Goal: Transaction & Acquisition: Purchase product/service

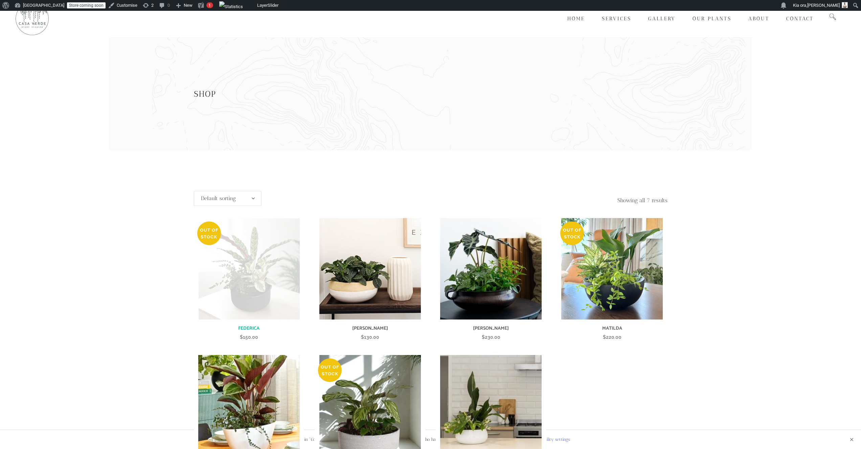
click at [262, 271] on img at bounding box center [248, 268] width 101 height 101
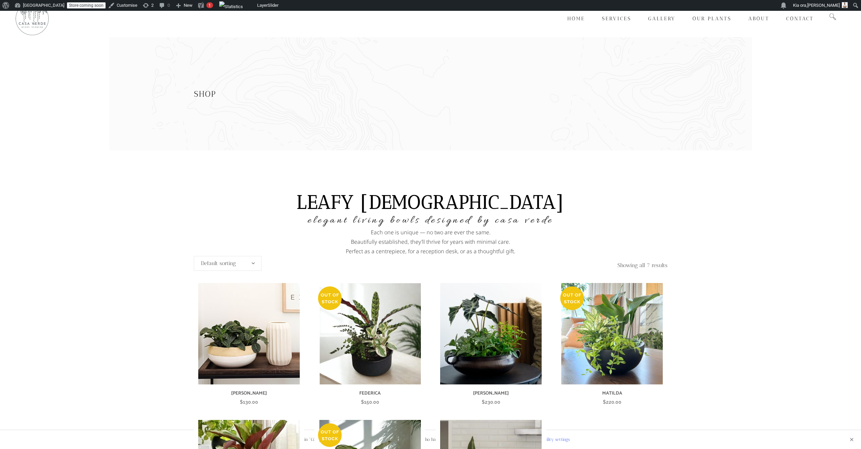
click at [252, 267] on span at bounding box center [252, 263] width 3 height 15
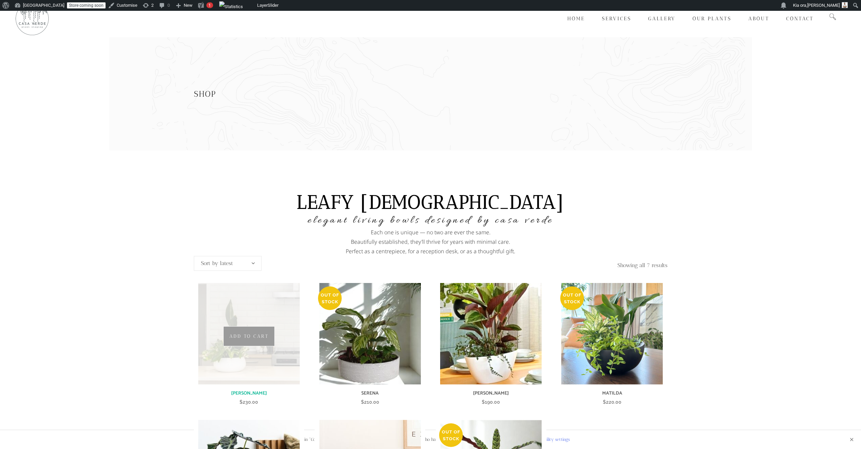
click at [260, 360] on img at bounding box center [248, 333] width 101 height 101
click at [257, 333] on link "Add to cart" at bounding box center [248, 336] width 51 height 20
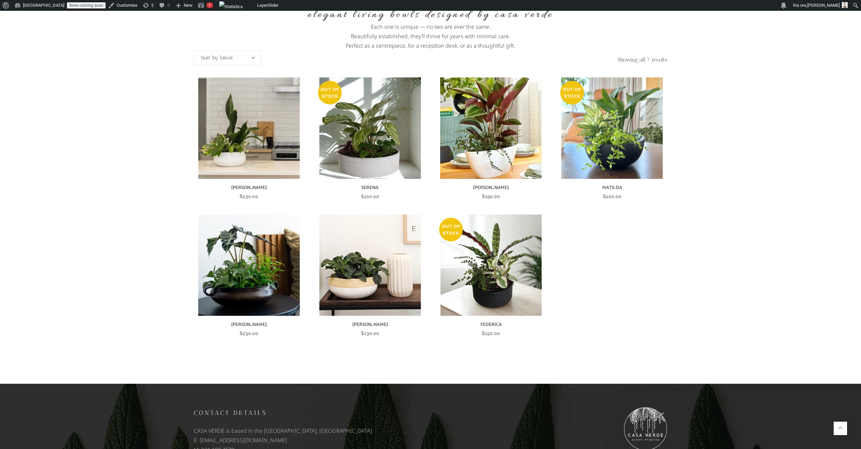
scroll to position [205, 0]
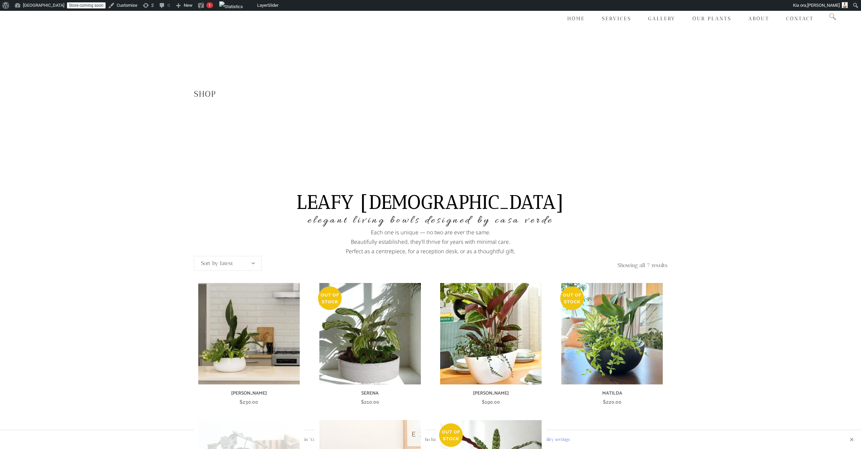
scroll to position [205, 0]
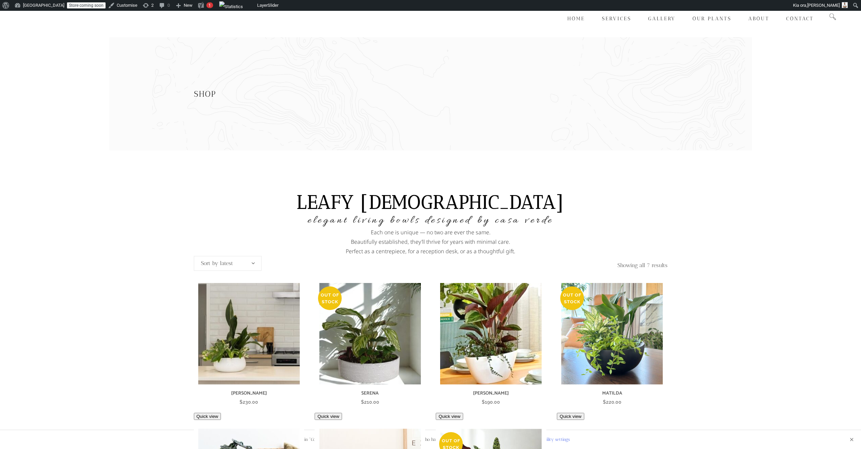
scroll to position [205, 0]
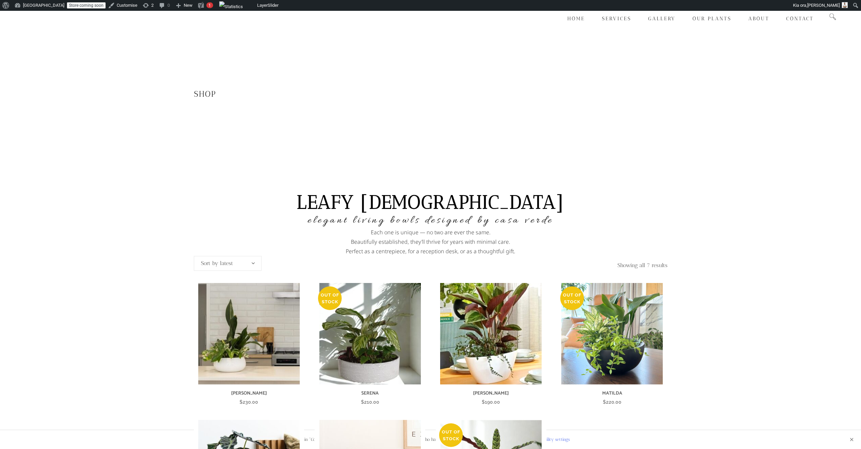
scroll to position [205, 0]
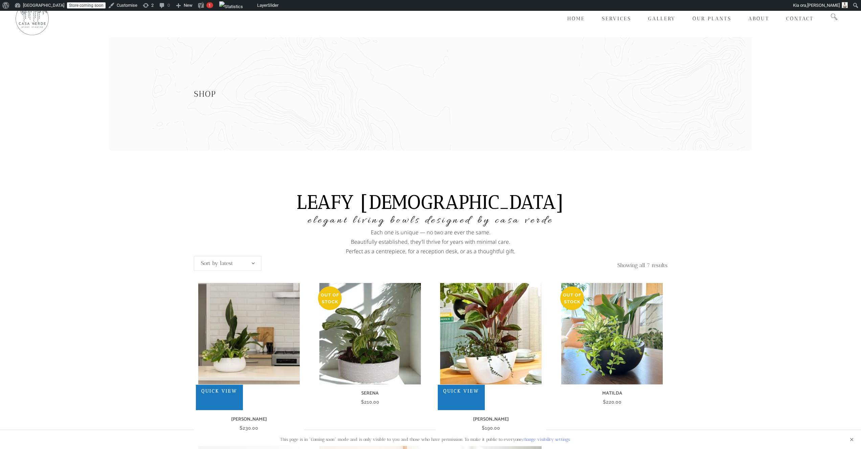
scroll to position [205, 0]
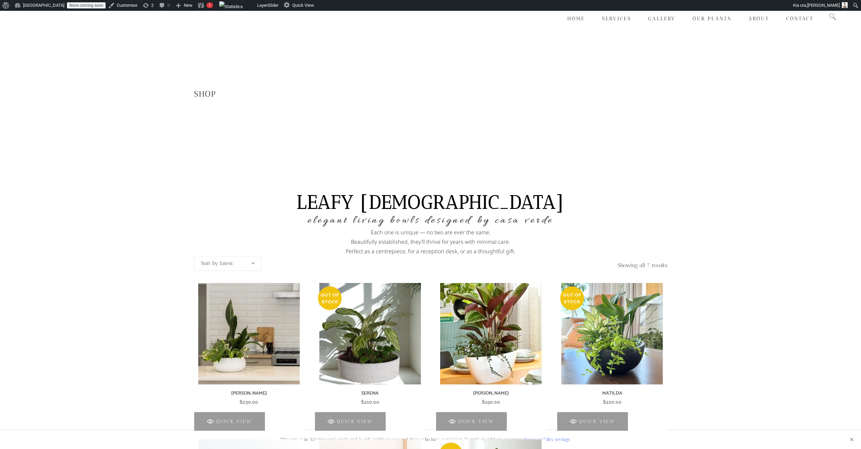
scroll to position [205, 0]
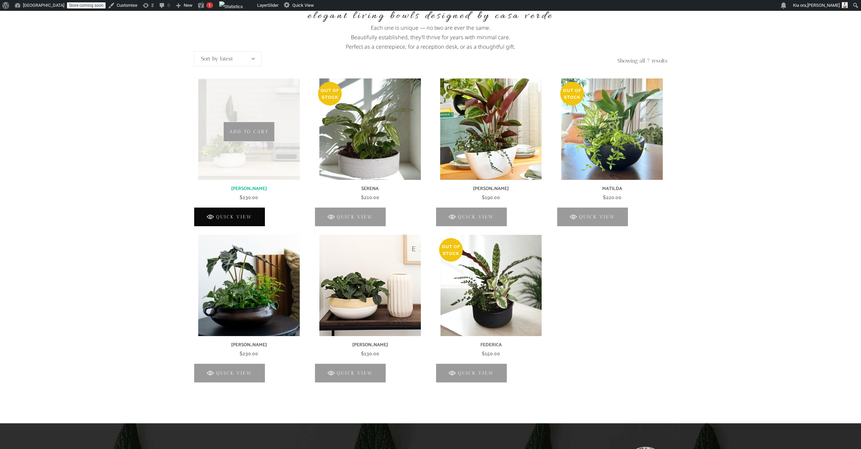
click at [242, 218] on span "Quick View" at bounding box center [234, 216] width 36 height 19
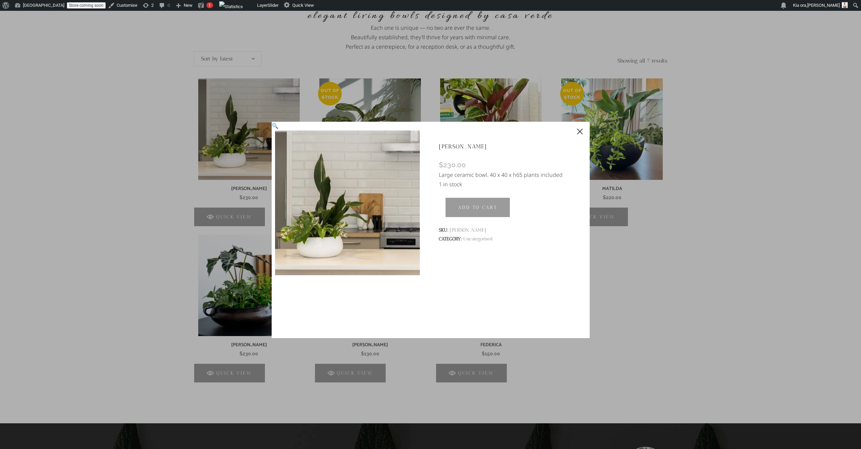
click at [585, 132] on div "VALENTINA $ 230.00 Large ceramic bowl. 40 x 40 x h65 plants included 1 in stock…" at bounding box center [506, 230] width 166 height 216
click at [581, 133] on line at bounding box center [579, 131] width 5 height 5
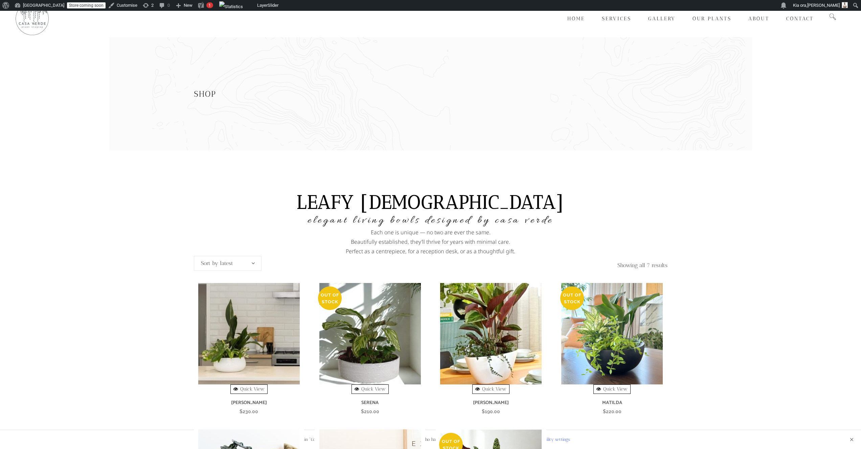
scroll to position [205, 0]
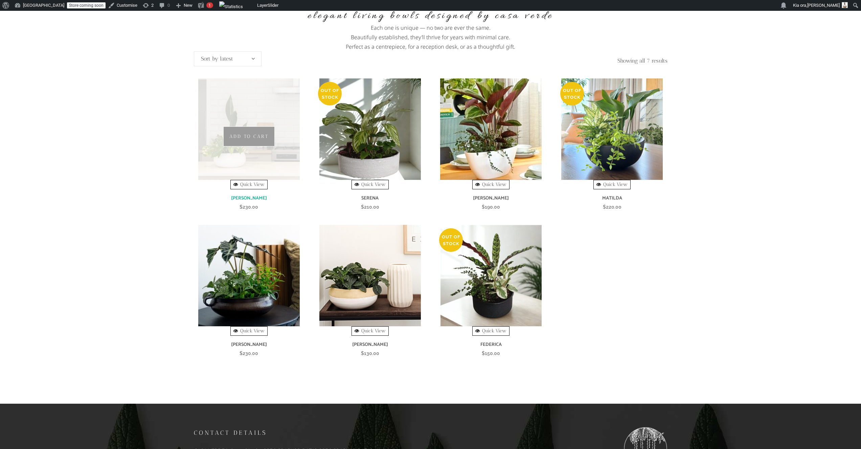
click at [251, 185] on link "Quick View" at bounding box center [248, 184] width 37 height 9
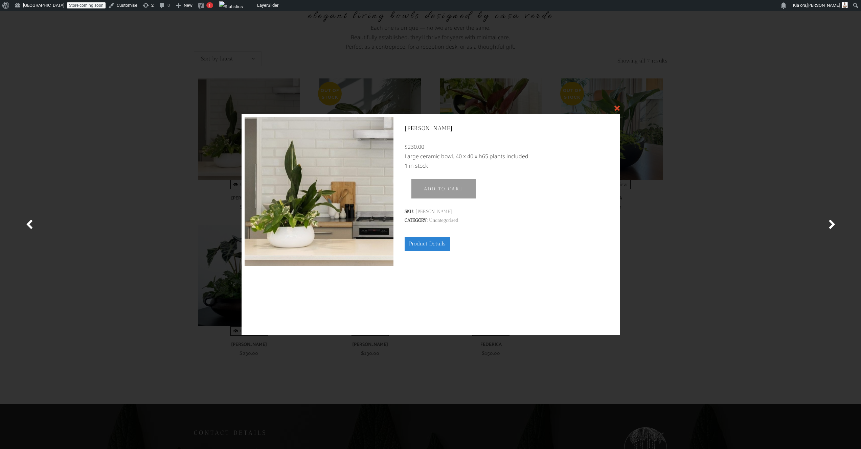
click at [619, 110] on div at bounding box center [616, 107] width 5 height 5
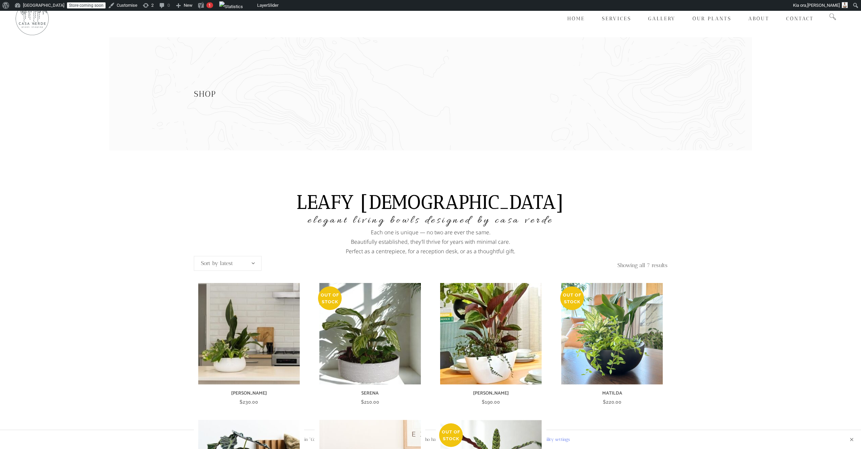
scroll to position [205, 0]
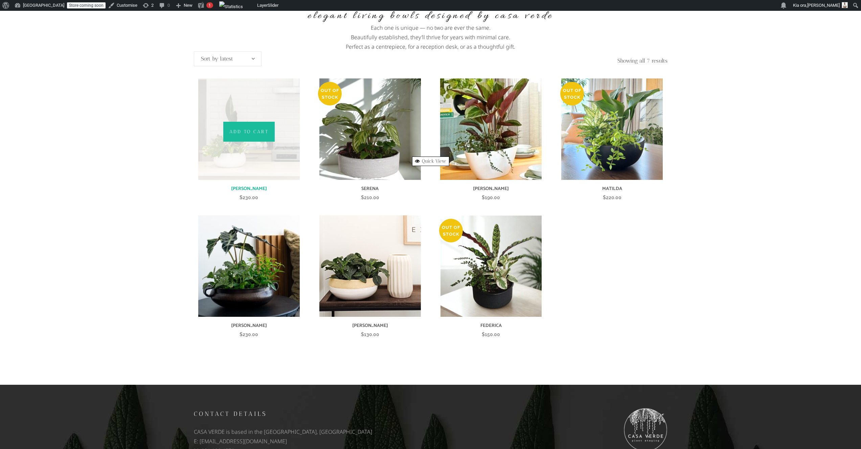
click at [262, 136] on link "Add to cart" at bounding box center [248, 132] width 51 height 20
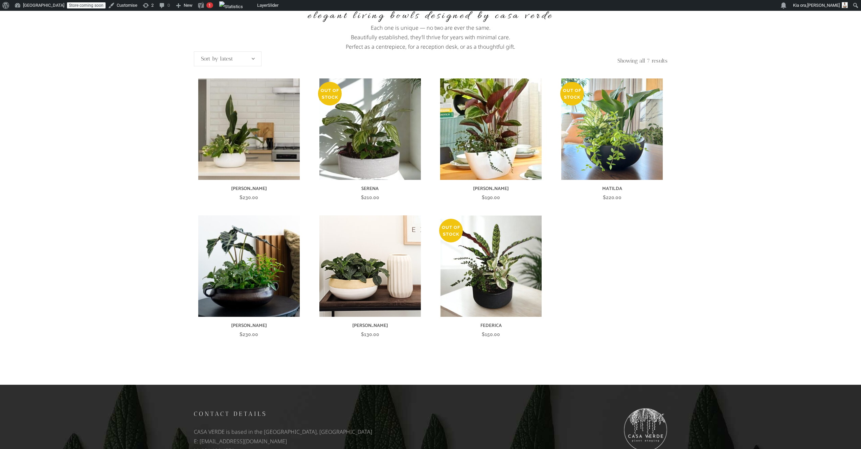
scroll to position [205, 0]
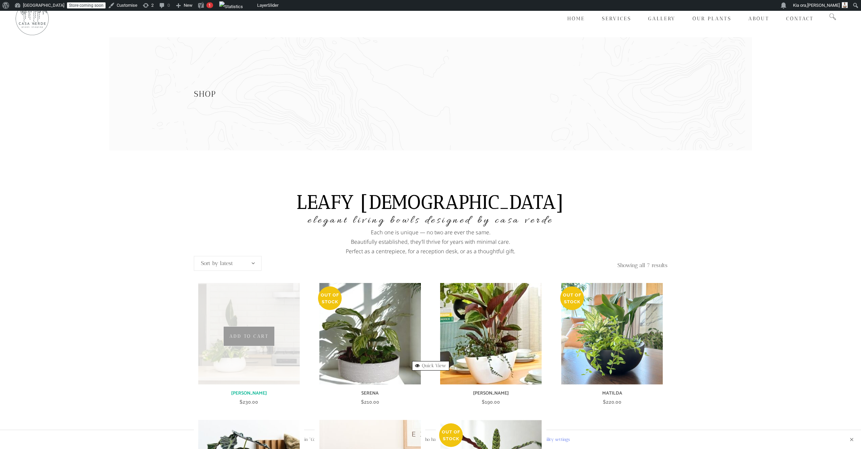
scroll to position [205, 0]
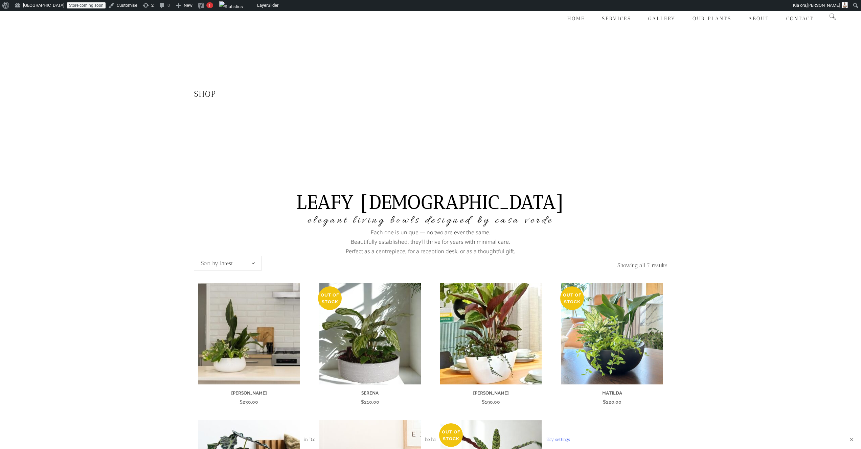
scroll to position [205, 0]
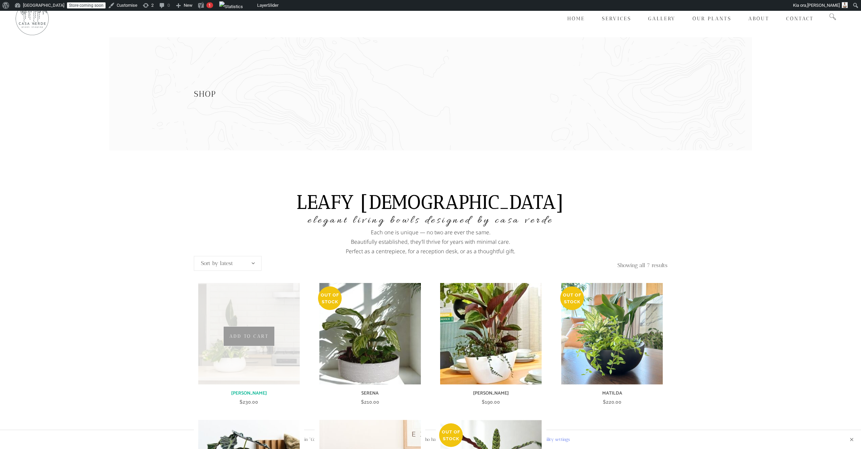
scroll to position [205, 0]
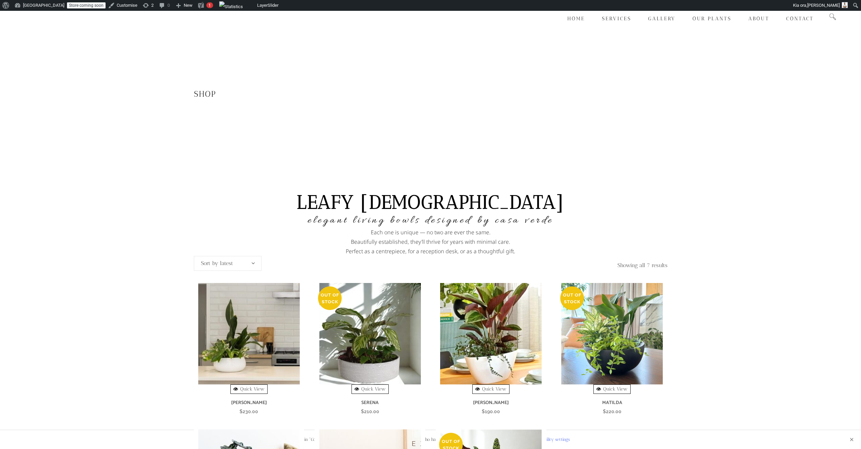
scroll to position [205, 0]
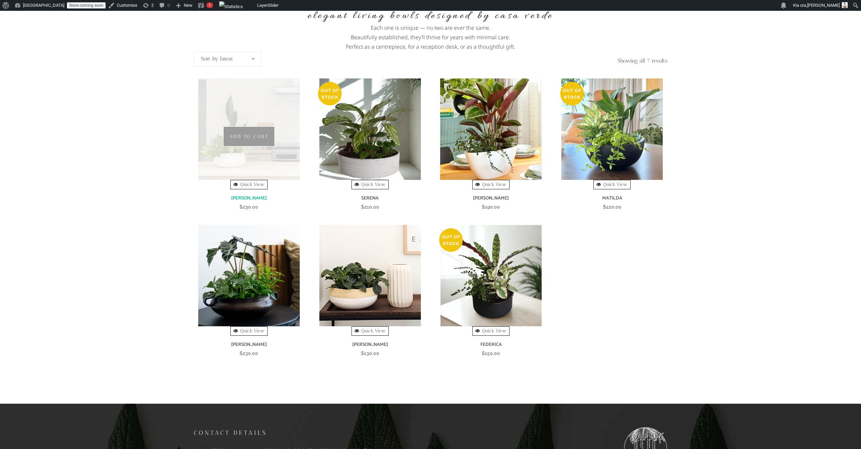
click at [262, 186] on link "Quick View" at bounding box center [248, 184] width 37 height 9
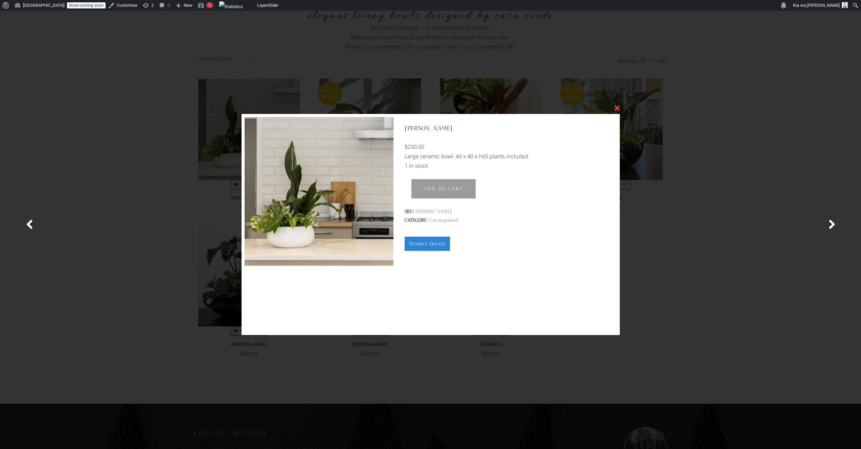
click at [619, 109] on div at bounding box center [616, 107] width 5 height 5
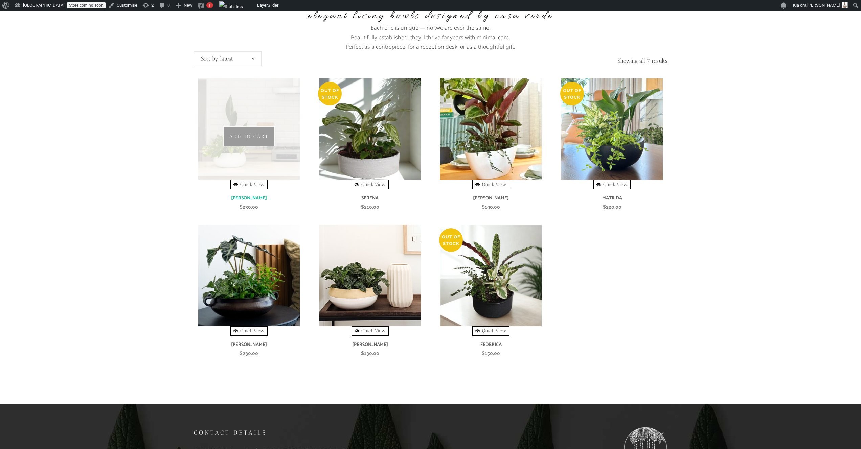
click at [263, 118] on img at bounding box center [248, 128] width 101 height 101
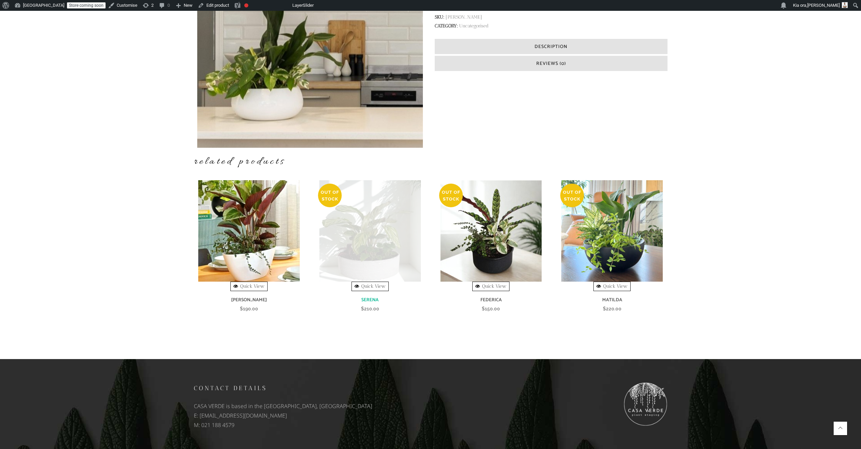
scroll to position [268, 0]
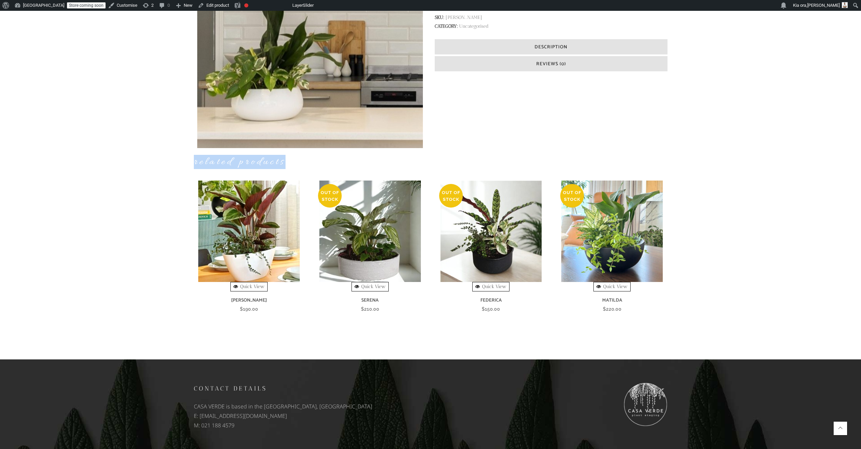
drag, startPoint x: 297, startPoint y: 162, endPoint x: 195, endPoint y: 160, distance: 101.5
click at [195, 160] on h4 "Related products" at bounding box center [430, 162] width 473 height 14
click at [202, 159] on h4 "Related products" at bounding box center [430, 162] width 473 height 14
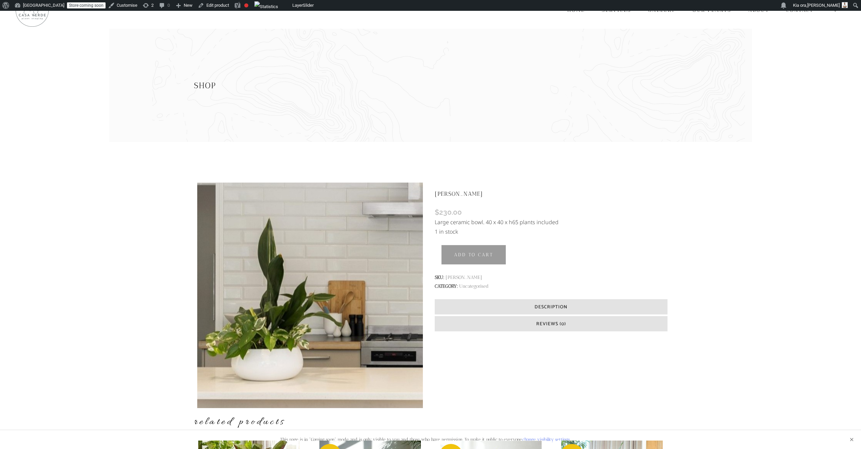
scroll to position [0, 0]
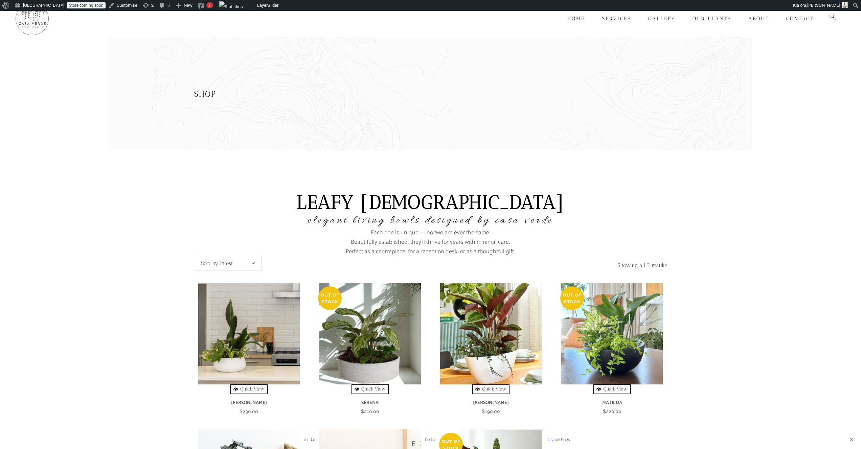
scroll to position [205, 0]
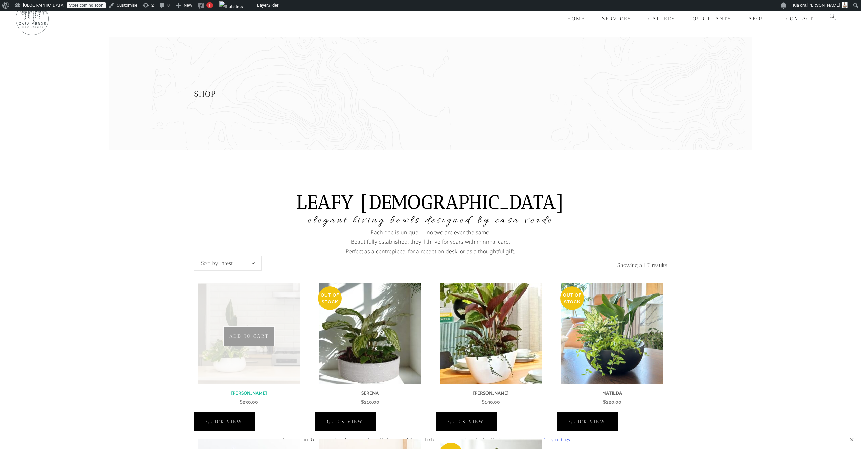
scroll to position [205, 0]
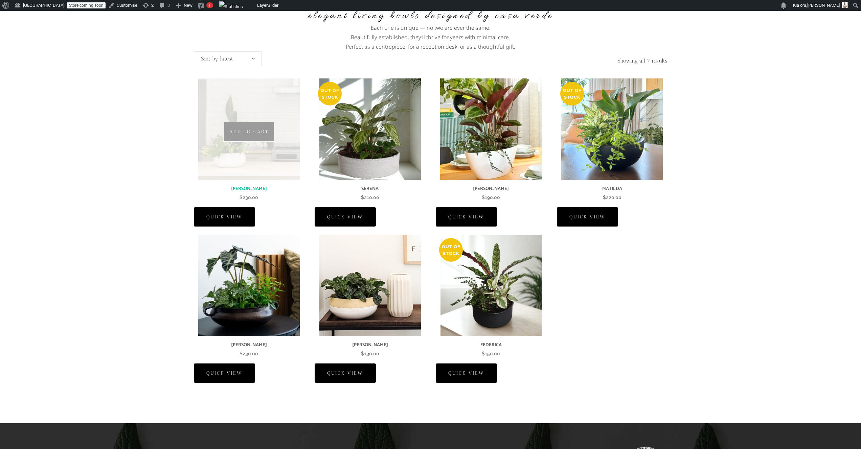
click at [233, 214] on span "Quick view" at bounding box center [224, 217] width 36 height 12
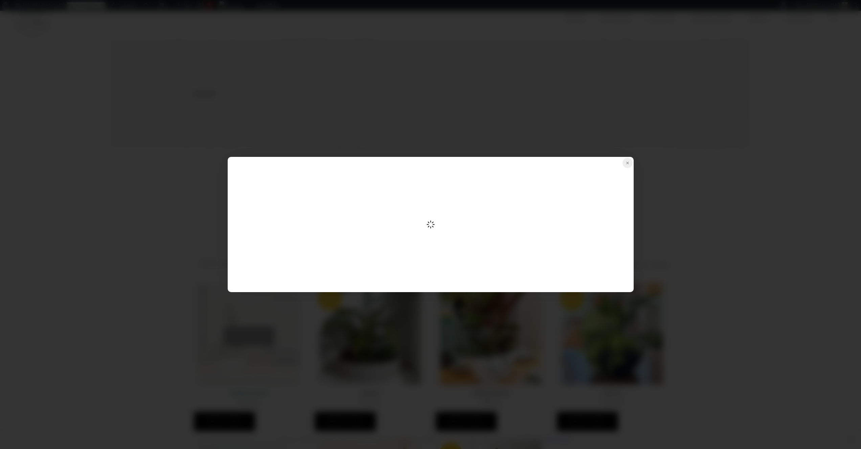
scroll to position [0, 0]
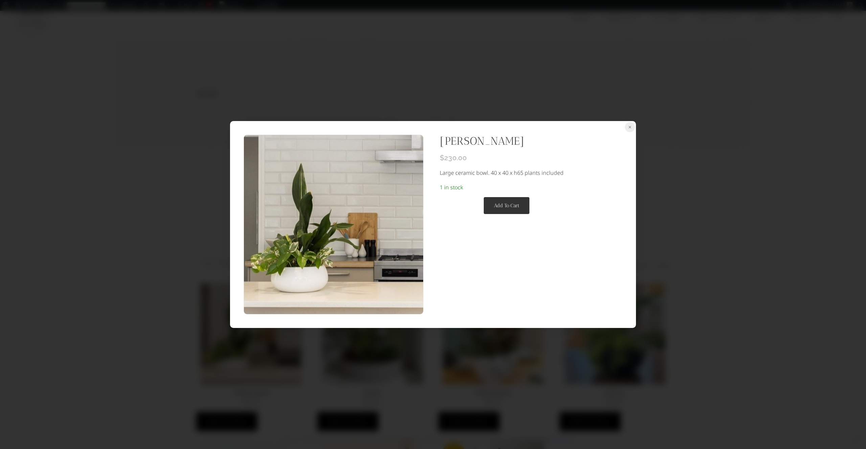
click at [634, 125] on button "Close" at bounding box center [630, 127] width 10 height 10
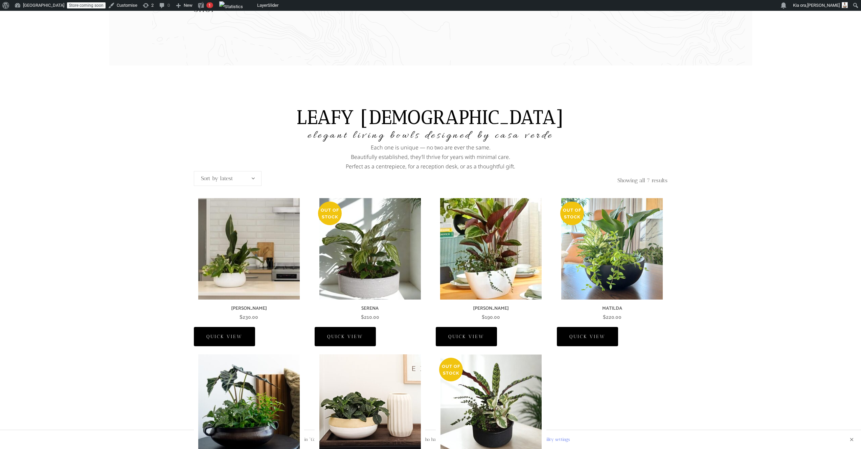
scroll to position [85, 0]
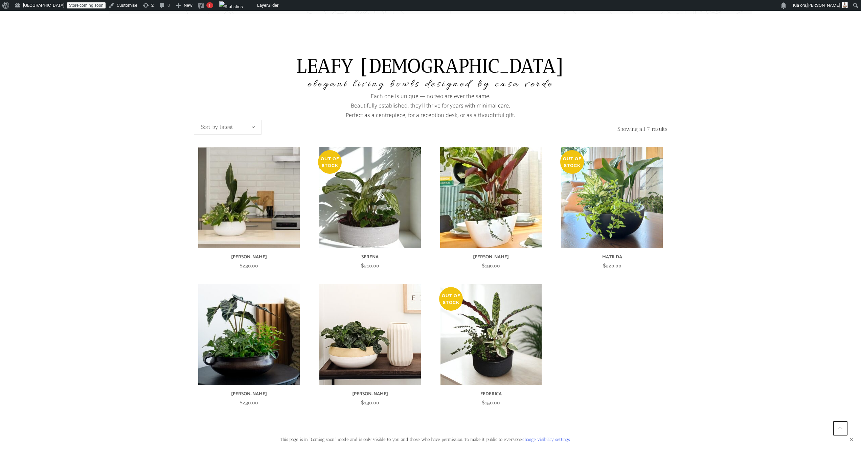
scroll to position [139, 0]
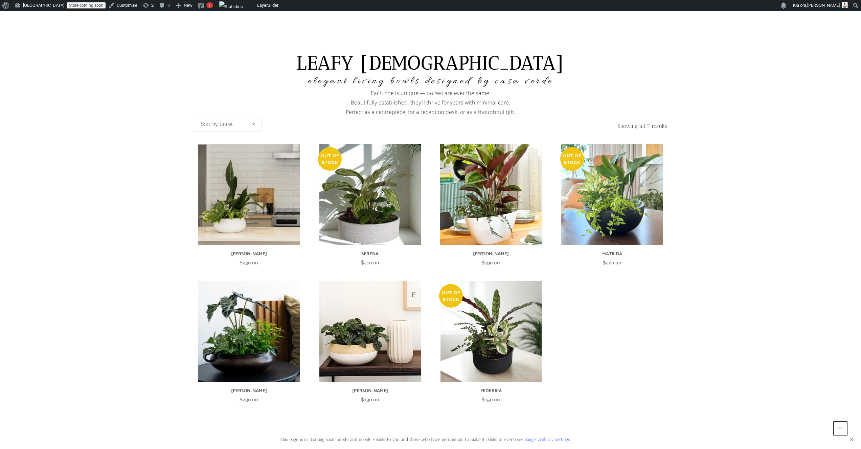
click at [560, 439] on div "Leafy [DEMOGRAPHIC_DATA] Elegant living bowls designed by Casa Verde Each one i…" at bounding box center [430, 226] width 473 height 430
click at [557, 440] on div "Leafy [DEMOGRAPHIC_DATA] Elegant living bowls designed by Casa Verde Each one i…" at bounding box center [430, 226] width 473 height 430
click at [556, 440] on div "Leafy [DEMOGRAPHIC_DATA] Elegant living bowls designed by Casa Verde Each one i…" at bounding box center [430, 226] width 473 height 430
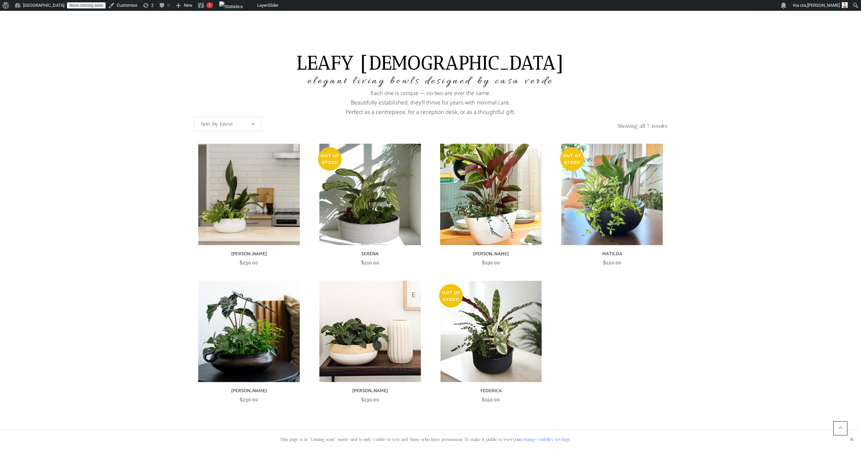
click at [556, 440] on div "Leafy Ladies Elegant living bowls designed by Casa Verde Each one is unique — n…" at bounding box center [430, 226] width 473 height 430
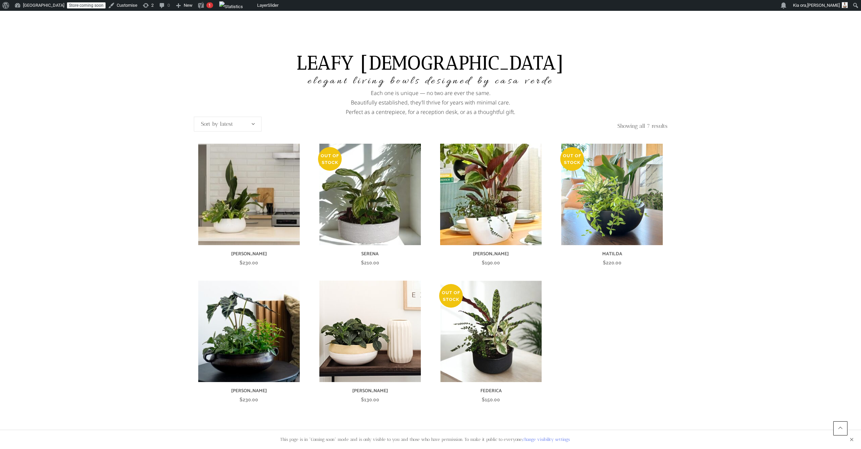
click at [556, 440] on div "Leafy Ladies Elegant living bowls designed by Casa Verde Each one is unique — n…" at bounding box center [430, 226] width 473 height 430
